Goal: Information Seeking & Learning: Learn about a topic

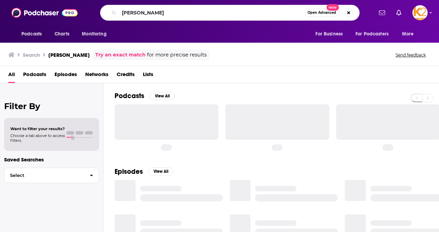
click at [141, 14] on input "[PERSON_NAME]" at bounding box center [211, 12] width 185 height 11
type input "The Bump"
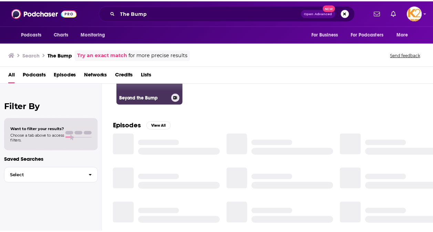
scroll to position [69, 0]
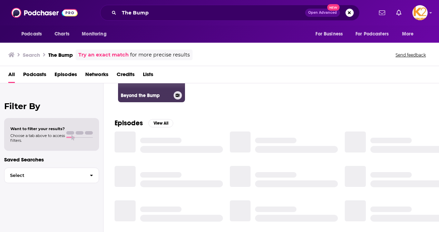
click at [165, 93] on h3 "Beyond the Bump" at bounding box center [146, 96] width 50 height 6
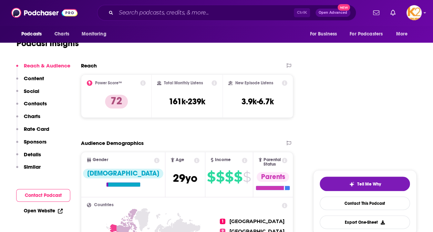
scroll to position [138, 0]
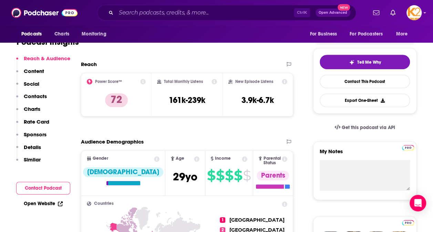
click at [36, 98] on p "Contacts" at bounding box center [35, 96] width 23 height 7
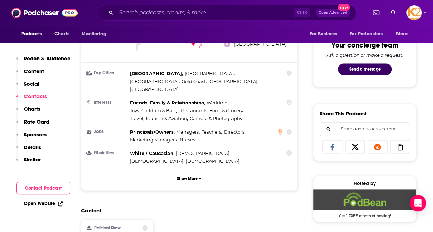
scroll to position [116, 0]
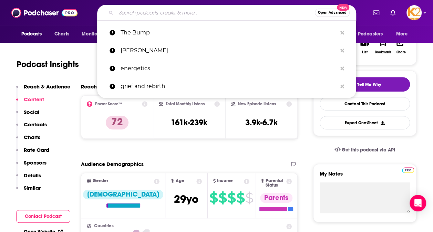
click at [133, 13] on input "Search podcasts, credits, & more..." at bounding box center [215, 12] width 199 height 11
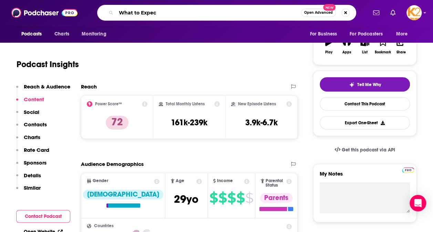
type input "What to Expect"
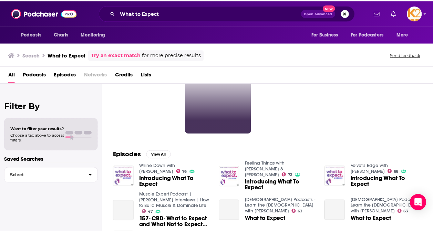
scroll to position [103, 0]
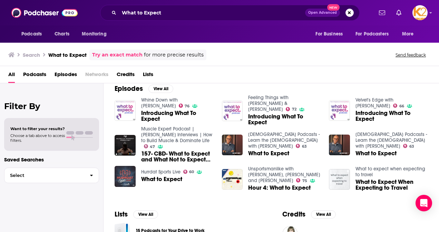
click at [176, 114] on span "Introducing What To Expect" at bounding box center [177, 116] width 72 height 12
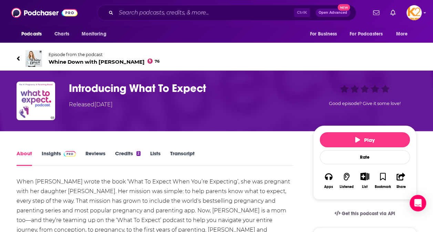
click at [138, 89] on h1 "Introducing What To Expect" at bounding box center [185, 88] width 233 height 13
click at [50, 150] on link "Insights" at bounding box center [59, 158] width 34 height 16
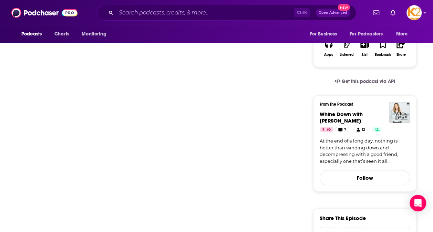
scroll to position [138, 0]
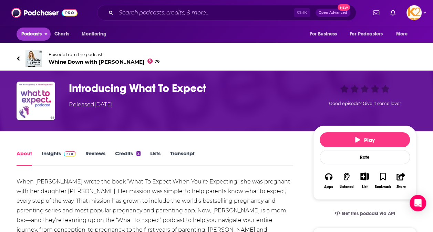
click at [37, 31] on span "Podcasts" at bounding box center [31, 34] width 20 height 10
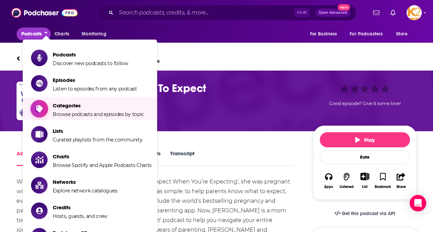
click at [99, 110] on span "Categories Browse podcasts and episodes by topic" at bounding box center [98, 108] width 91 height 17
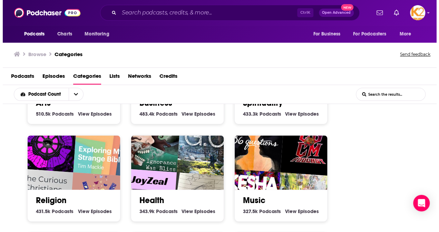
scroll to position [207, 0]
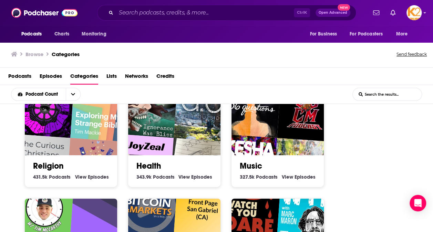
click at [148, 167] on link "Health" at bounding box center [149, 166] width 25 height 10
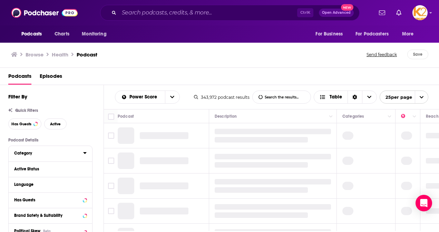
click at [83, 153] on icon at bounding box center [84, 153] width 3 height 6
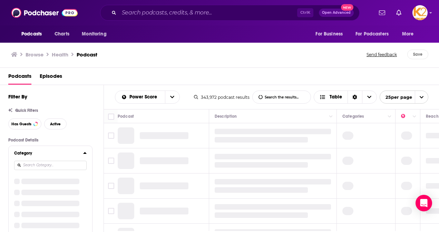
click at [77, 164] on input at bounding box center [50, 165] width 72 height 9
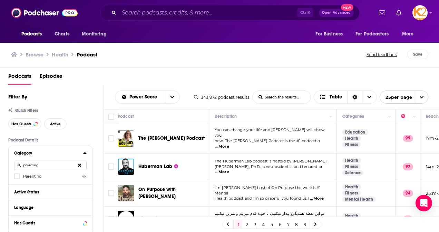
type input "parenting"
drag, startPoint x: 72, startPoint y: 179, endPoint x: 52, endPoint y: 183, distance: 21.1
click at [72, 179] on label "Parenting 4k" at bounding box center [50, 176] width 72 height 6
click at [17, 179] on input "multiSelectOption-parenting-0" at bounding box center [17, 179] width 0 height 0
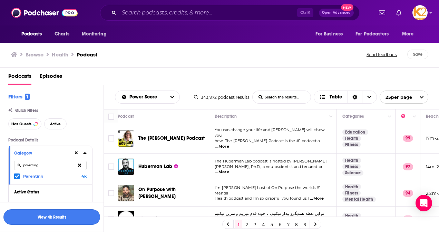
click at [62, 214] on button "View 4k Results" at bounding box center [51, 218] width 97 height 16
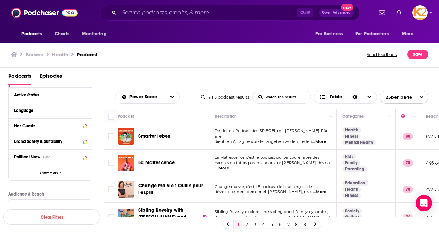
scroll to position [103, 0]
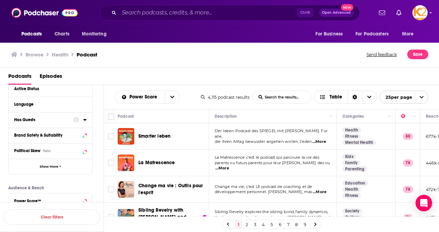
click at [78, 123] on div at bounding box center [79, 120] width 13 height 9
click at [85, 121] on icon at bounding box center [84, 120] width 3 height 2
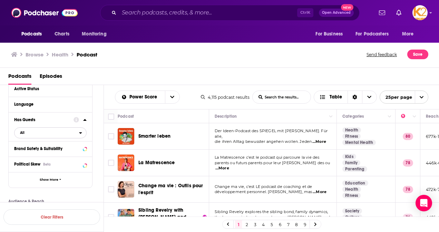
click at [46, 135] on span "All" at bounding box center [46, 133] width 64 height 9
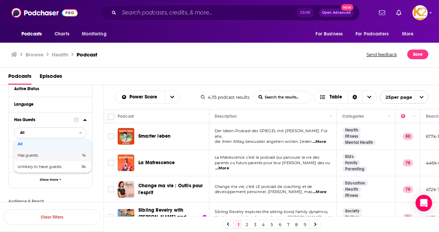
click at [37, 158] on span "Has guests" at bounding box center [39, 156] width 42 height 4
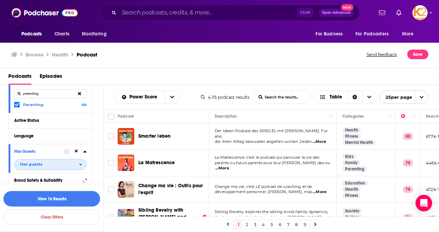
scroll to position [69, 0]
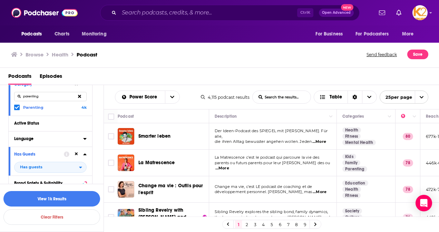
click at [72, 138] on div "Language" at bounding box center [46, 139] width 64 height 5
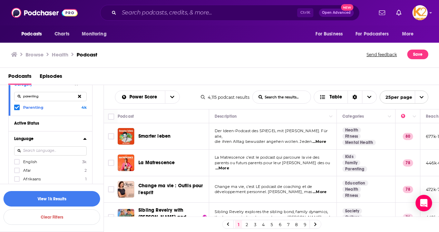
click at [33, 161] on span "English" at bounding box center [30, 162] width 14 height 5
click at [17, 164] on input "multiSelectOption-en-0" at bounding box center [17, 164] width 0 height 0
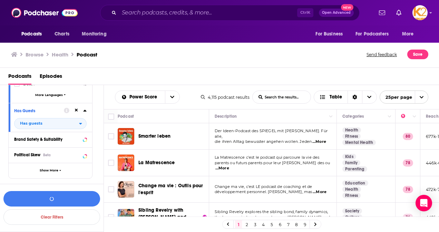
scroll to position [241, 0]
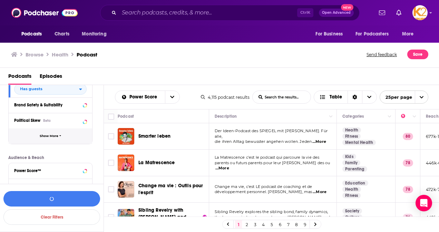
click at [57, 139] on button "Show More" at bounding box center [50, 137] width 83 height 16
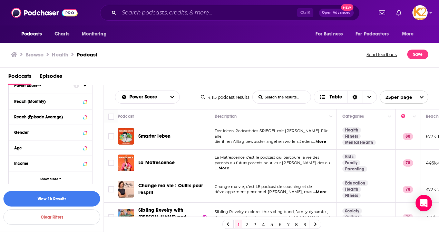
scroll to position [471, 0]
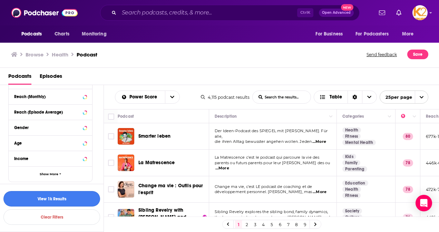
click at [57, 194] on button "View 1k Results" at bounding box center [51, 199] width 97 height 16
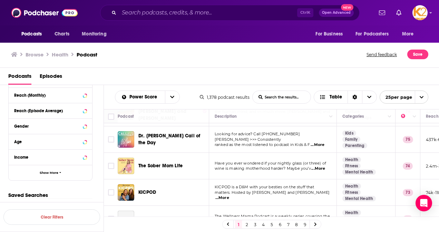
scroll to position [34, 0]
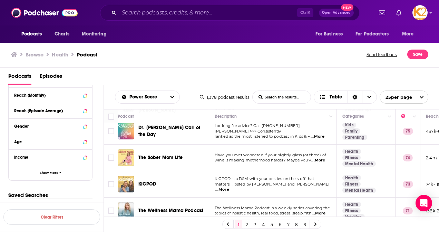
click at [130, 181] on div "Podcasts Charts Monitoring Ctrl K Open Advanced New For Business For Podcasters…" at bounding box center [219, 116] width 439 height 232
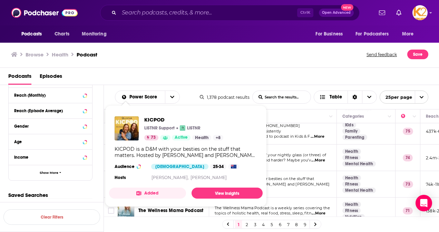
click at [219, 68] on div "Podcasts Episodes" at bounding box center [219, 76] width 439 height 17
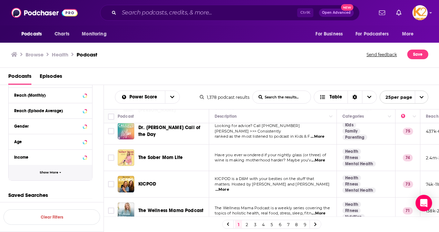
click at [62, 174] on button "Show More" at bounding box center [50, 173] width 83 height 16
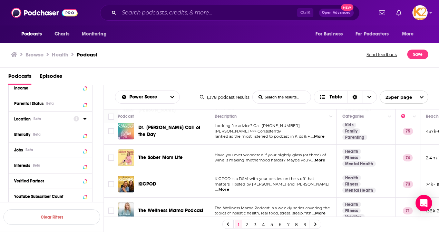
click at [59, 118] on div "Location Beta" at bounding box center [41, 119] width 55 height 5
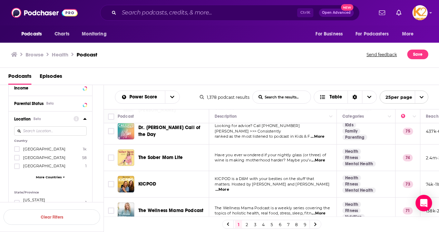
click at [39, 150] on span "[GEOGRAPHIC_DATA]" at bounding box center [44, 149] width 42 height 5
click at [17, 151] on input "multiSelectOption-unitedstates-0" at bounding box center [17, 151] width 0 height 0
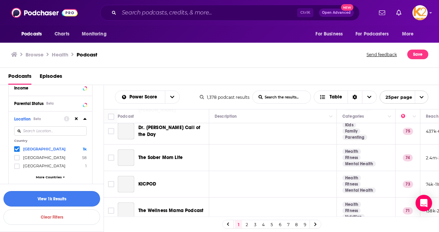
click at [53, 198] on button "View 1k Results" at bounding box center [51, 199] width 97 height 16
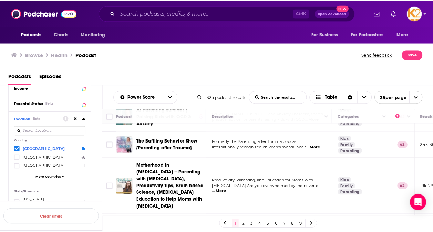
scroll to position [517, 0]
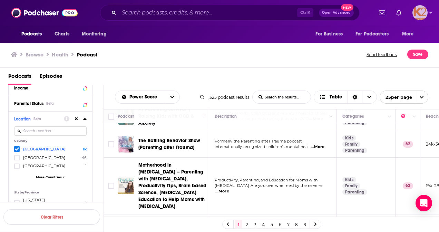
click at [418, 13] on img "Logged in as K2Krupp" at bounding box center [419, 12] width 15 height 15
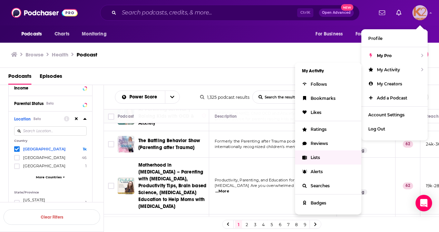
click at [312, 155] on span "Lists" at bounding box center [314, 157] width 9 height 5
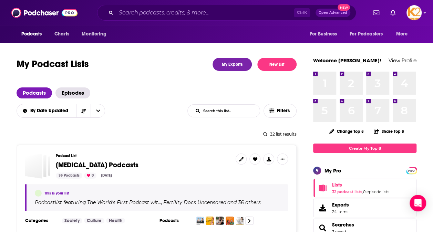
scroll to position [103, 0]
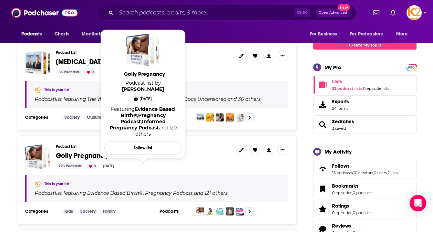
click at [94, 157] on span "Golly Pregnancy" at bounding box center [82, 156] width 52 height 9
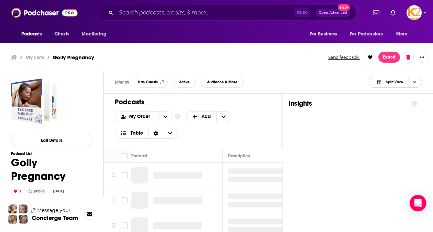
click at [414, 82] on icon "Choose View" at bounding box center [414, 82] width 3 height 4
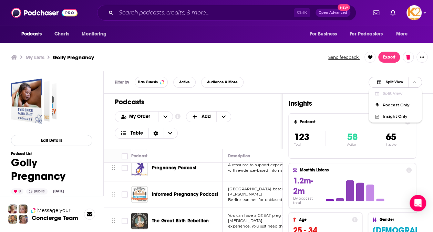
scroll to position [172, 0]
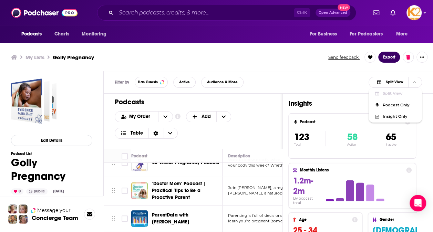
drag, startPoint x: 393, startPoint y: 55, endPoint x: 388, endPoint y: 61, distance: 7.3
click at [393, 56] on button "Export" at bounding box center [390, 57] width 22 height 11
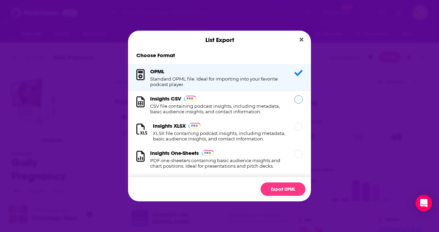
click at [234, 111] on h1 "CSV file containing podcast insights, including metadata, basic audience insigh…" at bounding box center [218, 108] width 136 height 11
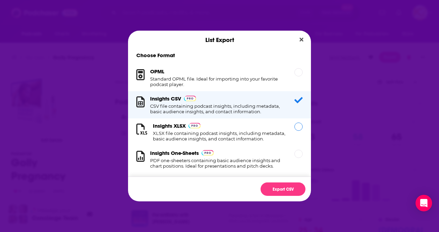
click at [234, 137] on h1 "XLSX file containing podcast insights, including metadata, basic audience insig…" at bounding box center [219, 136] width 133 height 11
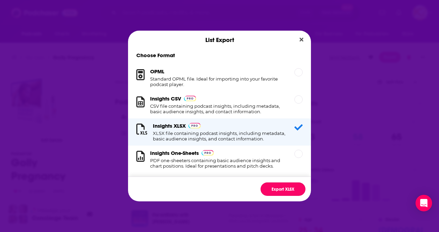
click at [268, 192] on button "Export XLSX" at bounding box center [282, 189] width 45 height 13
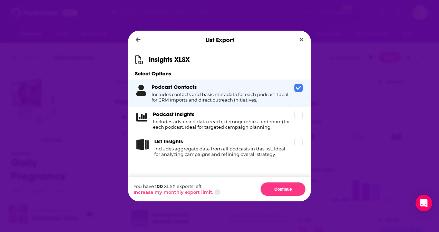
click at [234, 192] on div "You have 100 XLSX exports left. Increase my monthly export limit. Continue" at bounding box center [219, 189] width 183 height 25
click at [304, 41] on button "Close" at bounding box center [301, 40] width 9 height 9
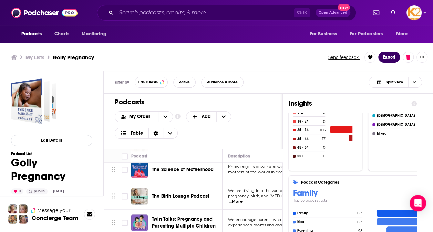
scroll to position [2, 0]
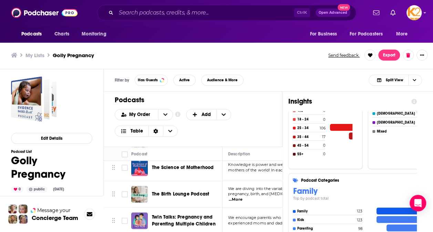
click at [281, 79] on div "Filter by Has Guests Active Audience & More Split View" at bounding box center [269, 80] width 330 height 22
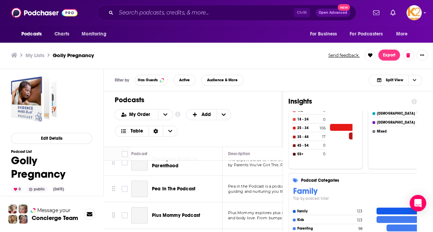
scroll to position [827, 0]
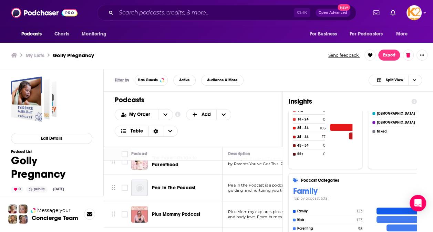
click at [183, 172] on div "Podcasts Charts Monitoring Ctrl K Open Advanced New For Business For Podcasters…" at bounding box center [216, 115] width 433 height 234
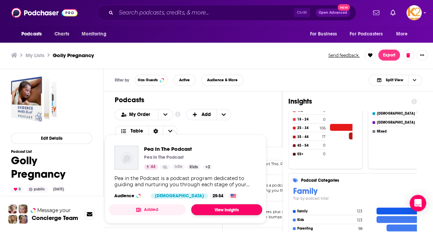
click at [209, 209] on link "View Insights" at bounding box center [226, 209] width 71 height 11
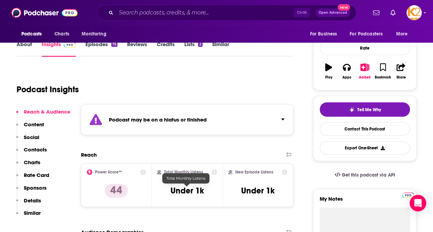
scroll to position [103, 0]
